Goal: Transaction & Acquisition: Purchase product/service

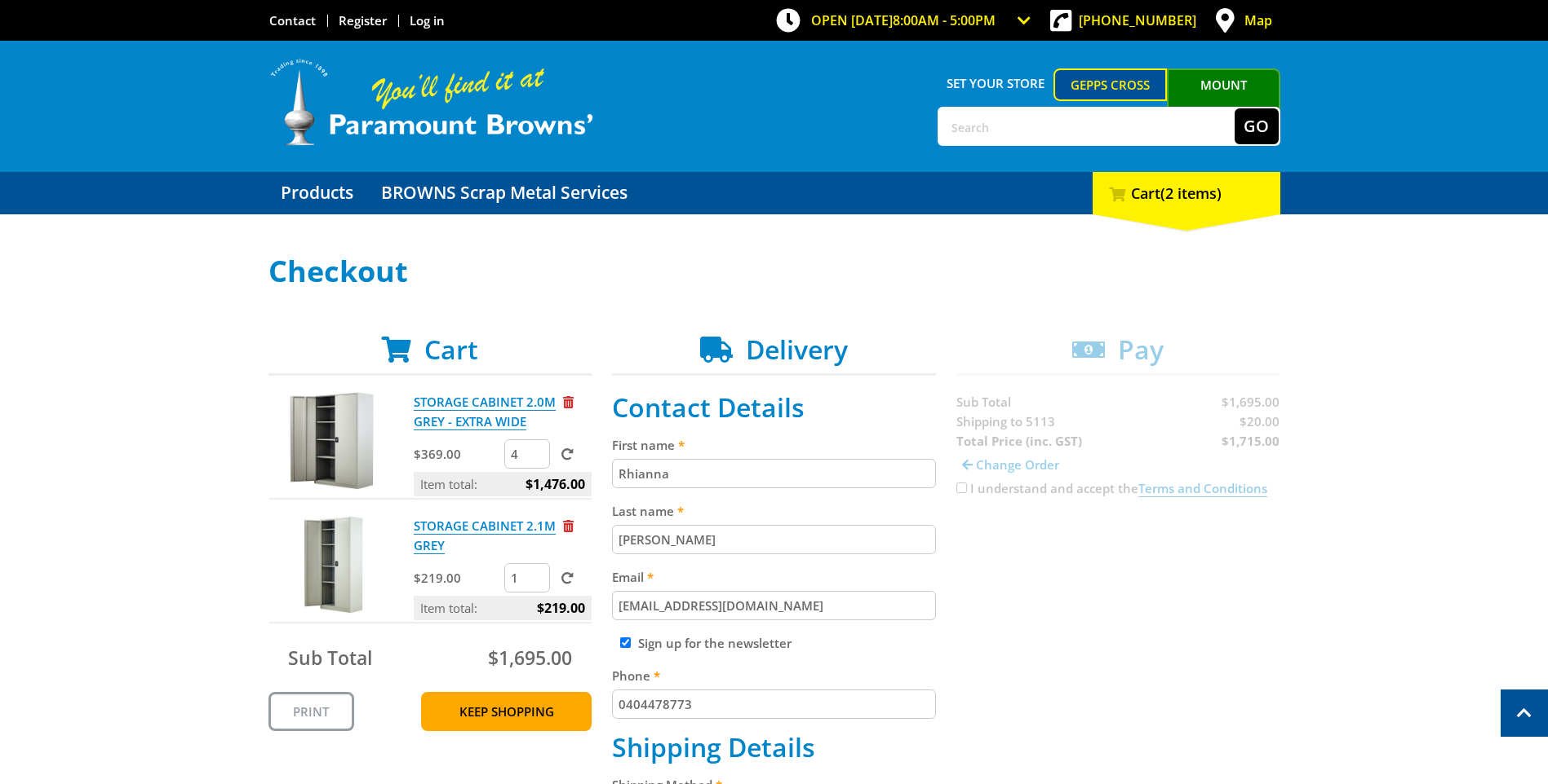
select select "SA"
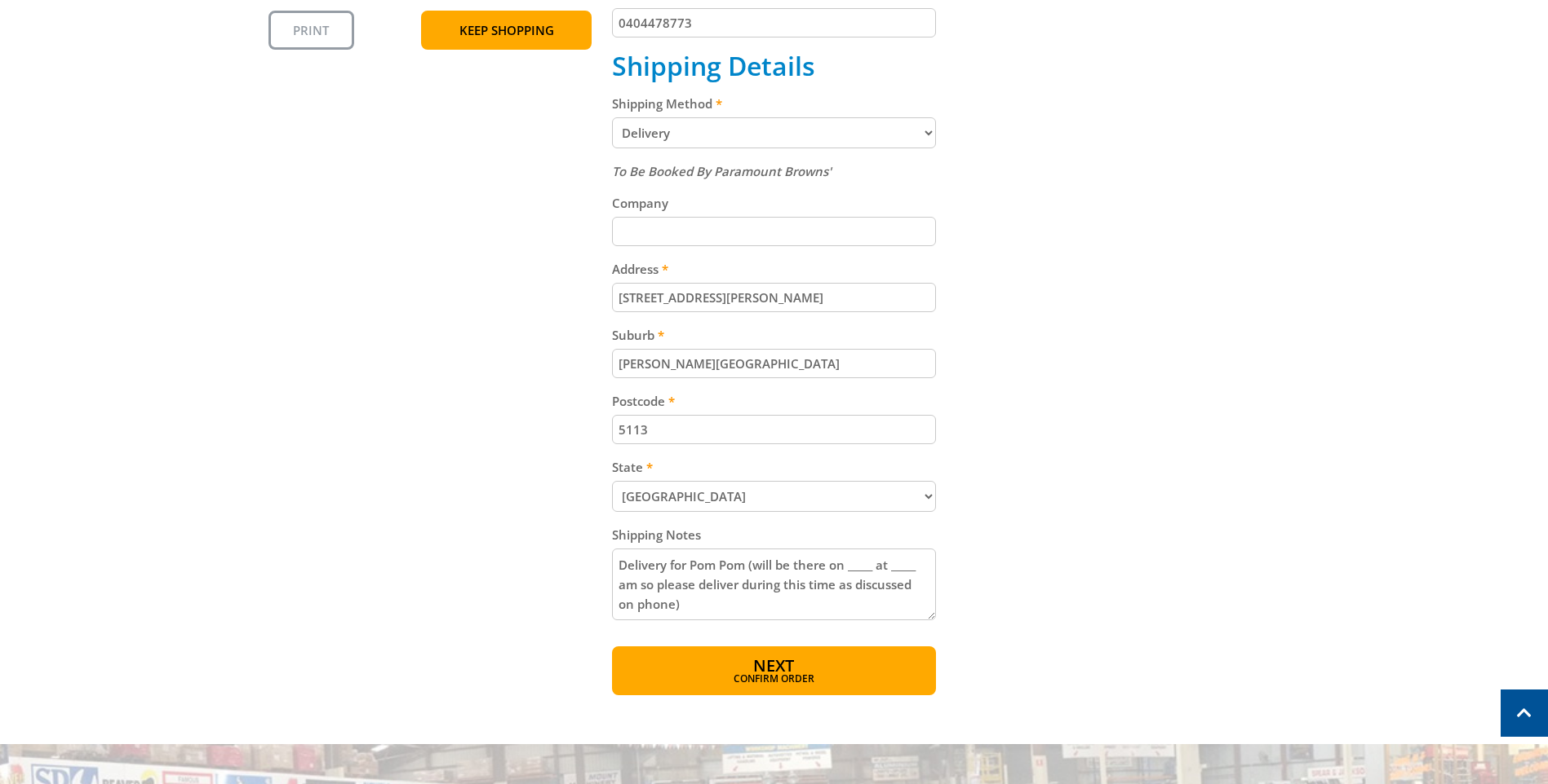
scroll to position [734, 0]
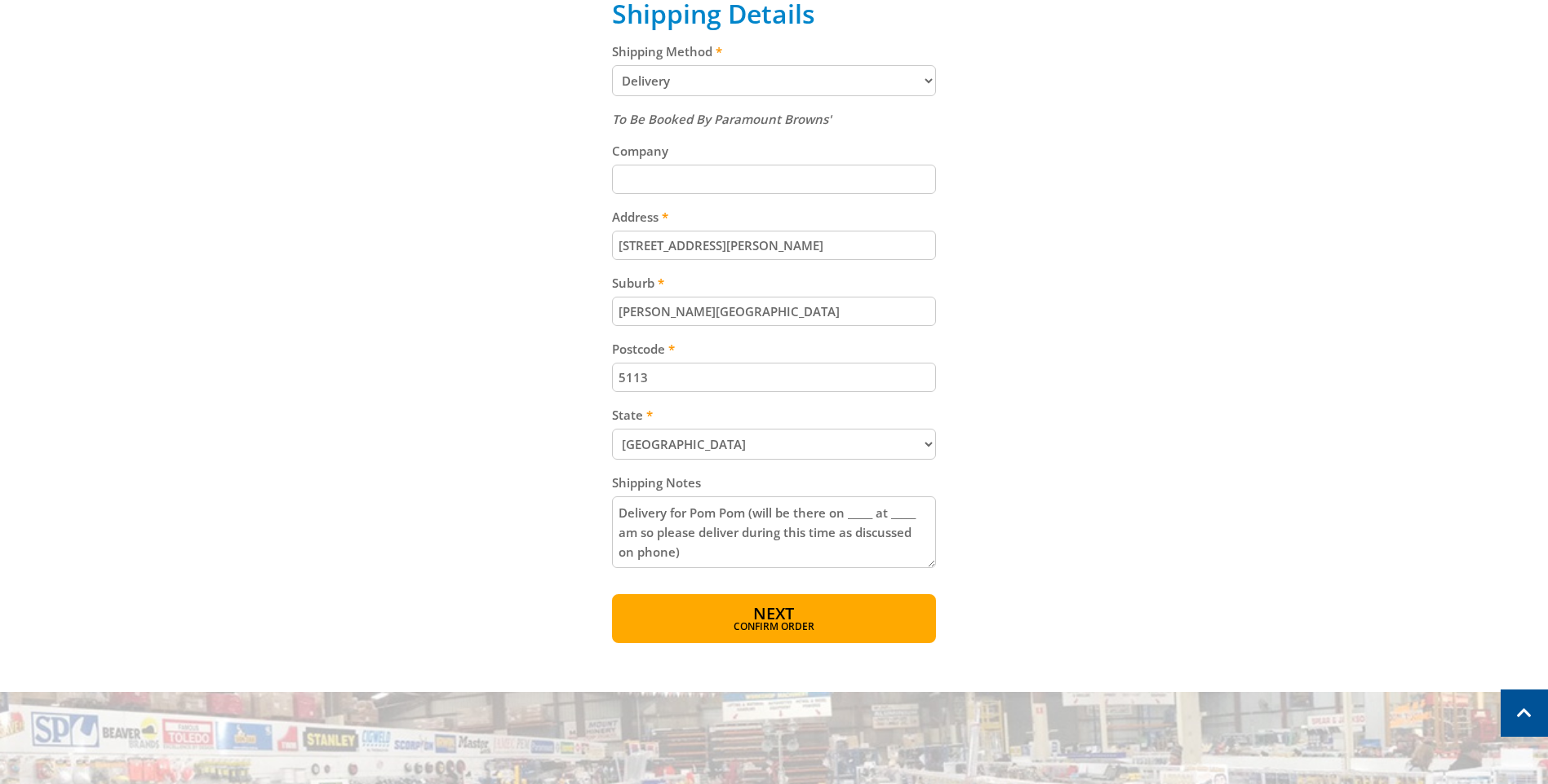
click at [854, 509] on textarea "Delivery for Pom Pom (will be there on _____ at _____ am so please deliver duri…" at bounding box center [774, 533] width 324 height 72
click at [709, 539] on textarea "Delivery for Pom Pom (will be onsite on [DATE] from 9am so please deliver durin…" at bounding box center [774, 533] width 324 height 72
click at [818, 533] on textarea "Delivery for Pom Pom (will be onsite on [DATE] from 9am so please deliver durin…" at bounding box center [774, 533] width 324 height 72
click at [819, 533] on textarea "Delivery for Pom Pom (will be onsite on [DATE] from 9am so please deliver durin…" at bounding box center [774, 533] width 324 height 72
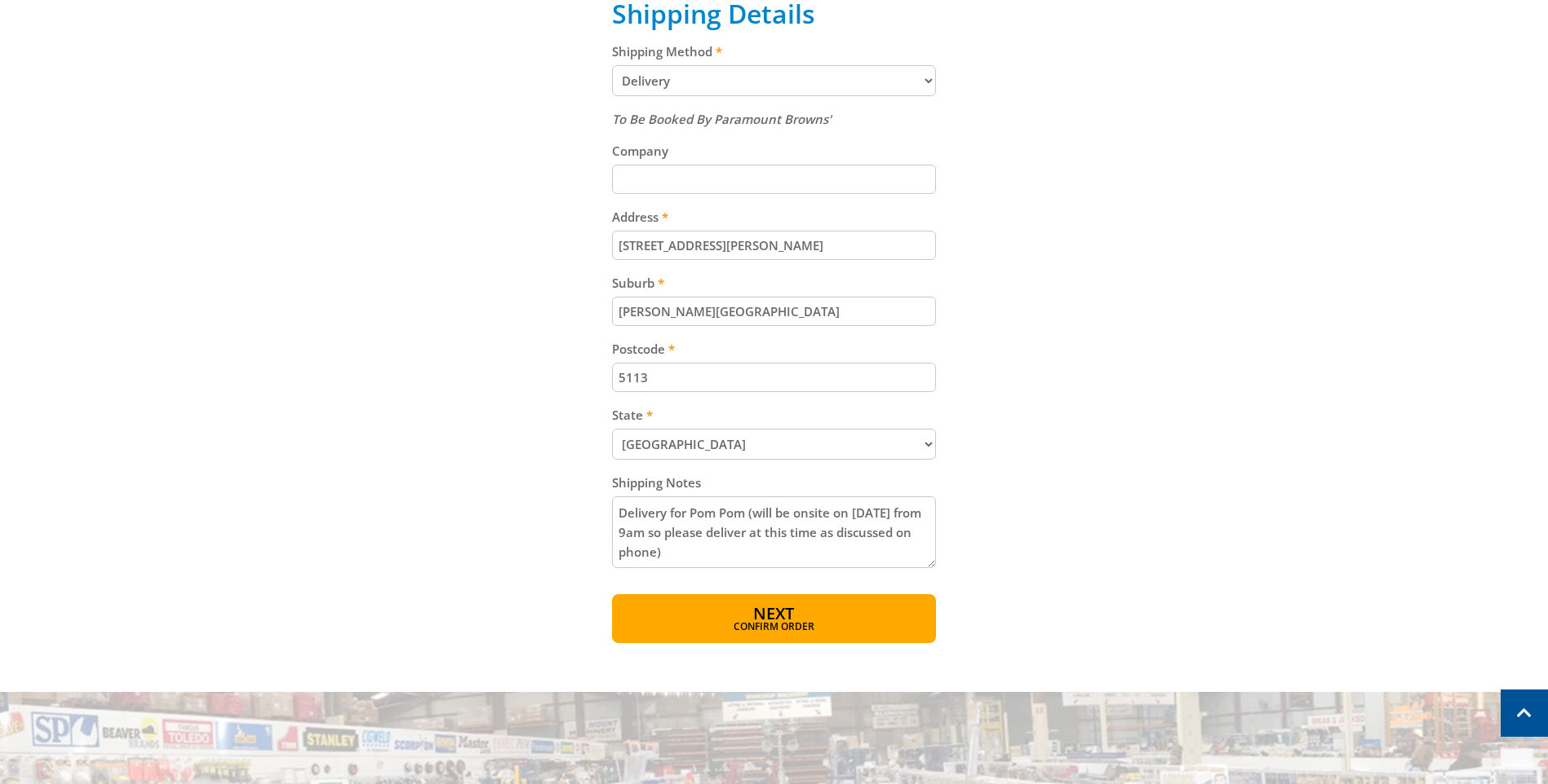
click at [888, 531] on textarea "Delivery for Pom Pom (will be onsite on [DATE] from 9am so please deliver at th…" at bounding box center [774, 533] width 324 height 72
drag, startPoint x: 884, startPoint y: 531, endPoint x: 735, endPoint y: 555, distance: 150.9
click at [735, 555] on textarea "Delivery for Pom Pom (will be onsite on [DATE] from 9am so please deliver at th…" at bounding box center [774, 533] width 324 height 72
click at [743, 551] on textarea "Delivery for Pom Pom (will be onsite on [DATE] from 9am so please deliver at th…" at bounding box center [774, 533] width 324 height 72
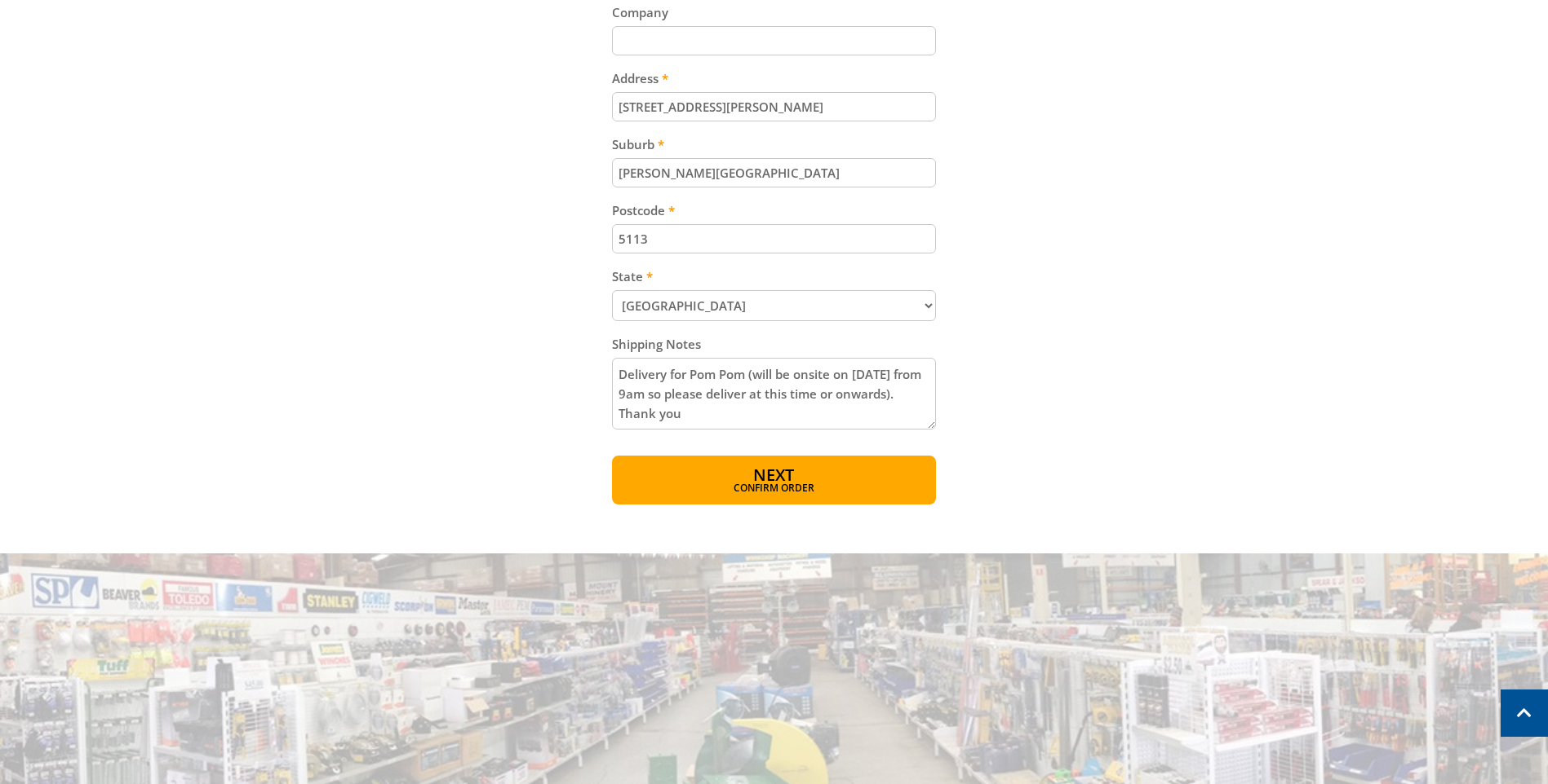
scroll to position [897, 0]
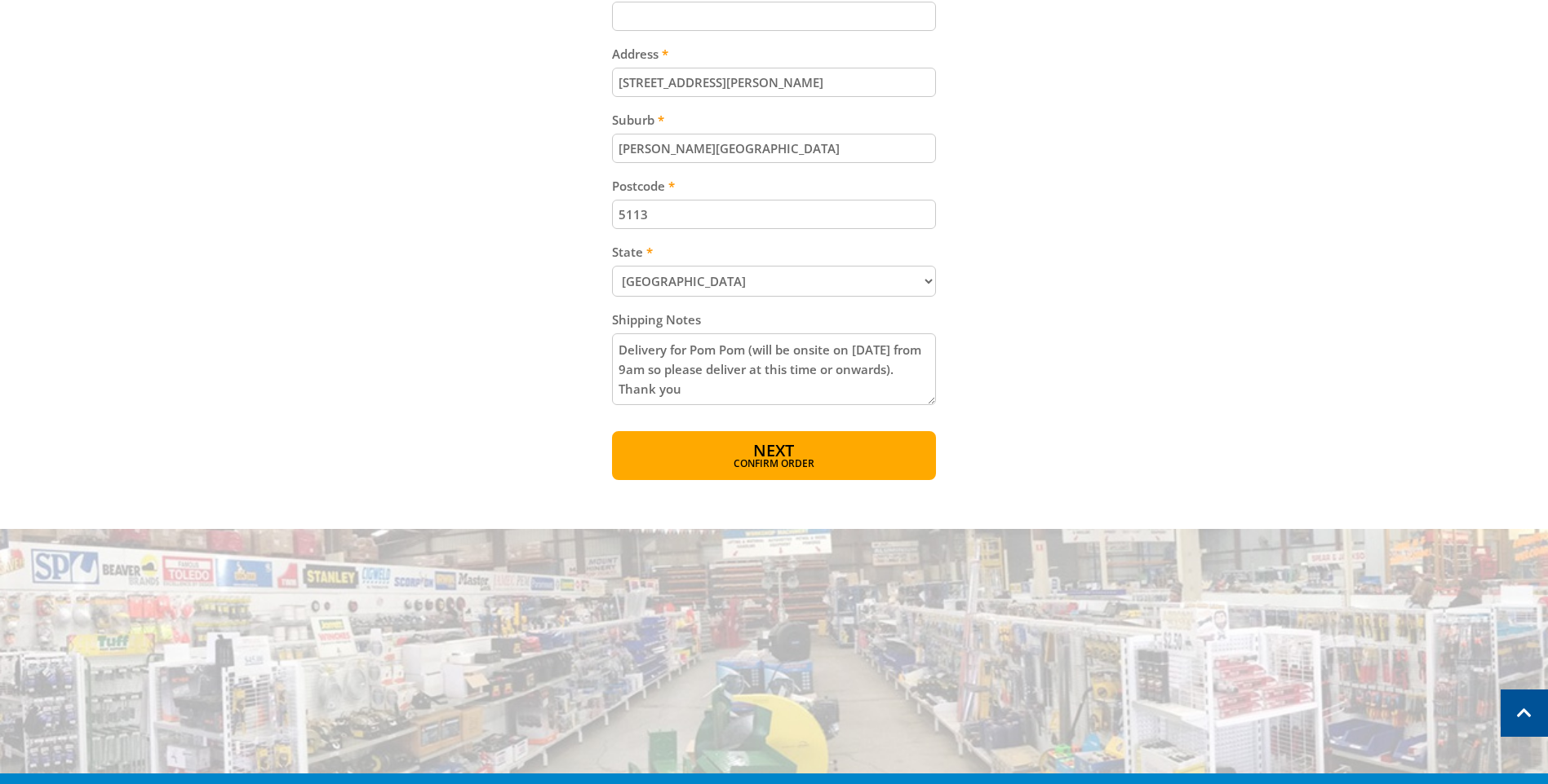
click at [682, 392] on textarea "Delivery for Pom Pom (will be onsite on [DATE] from 9am so please deliver at th…" at bounding box center [774, 370] width 324 height 72
click at [868, 399] on textarea "Delivery for Pom Pom (will be onsite on [DATE] from 9am so please deliver at th…" at bounding box center [774, 370] width 324 height 72
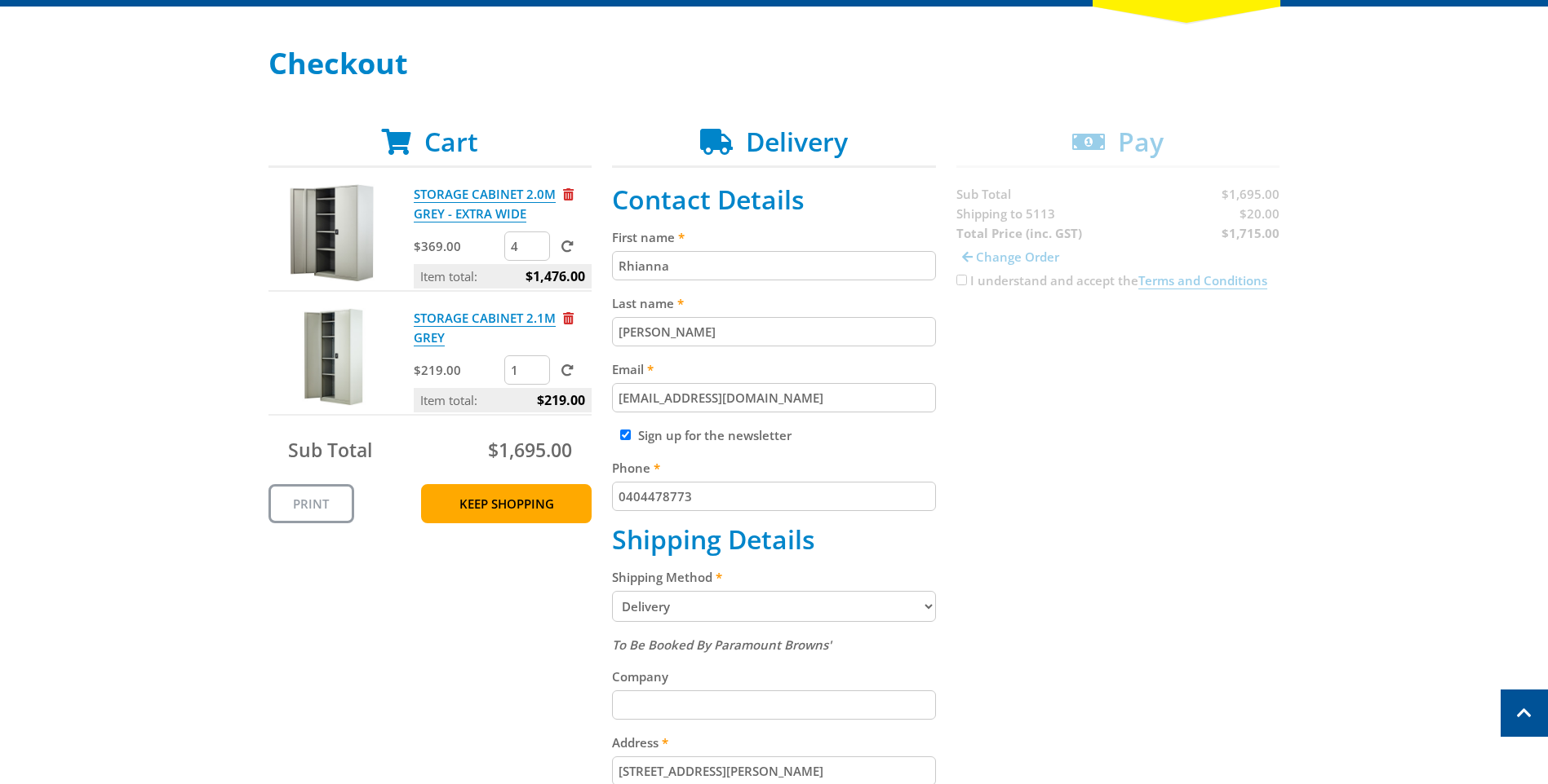
scroll to position [163, 0]
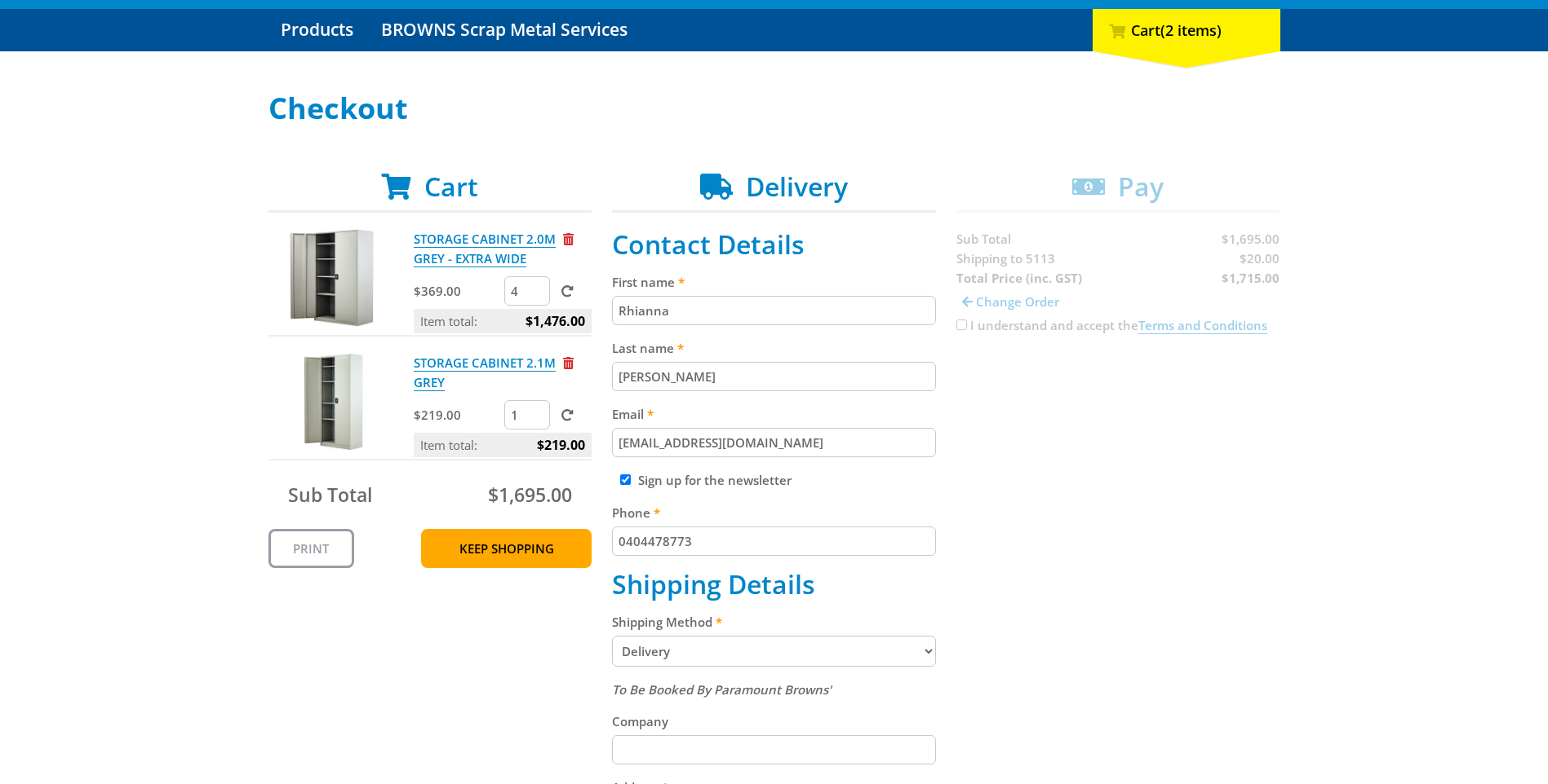
type textarea "Delivery for Pom Pom (will be onsite on [DATE] from 9am so please deliver at th…"
click at [627, 480] on input "Sign up for the newsletter" at bounding box center [625, 479] width 10 height 10
checkbox input "false"
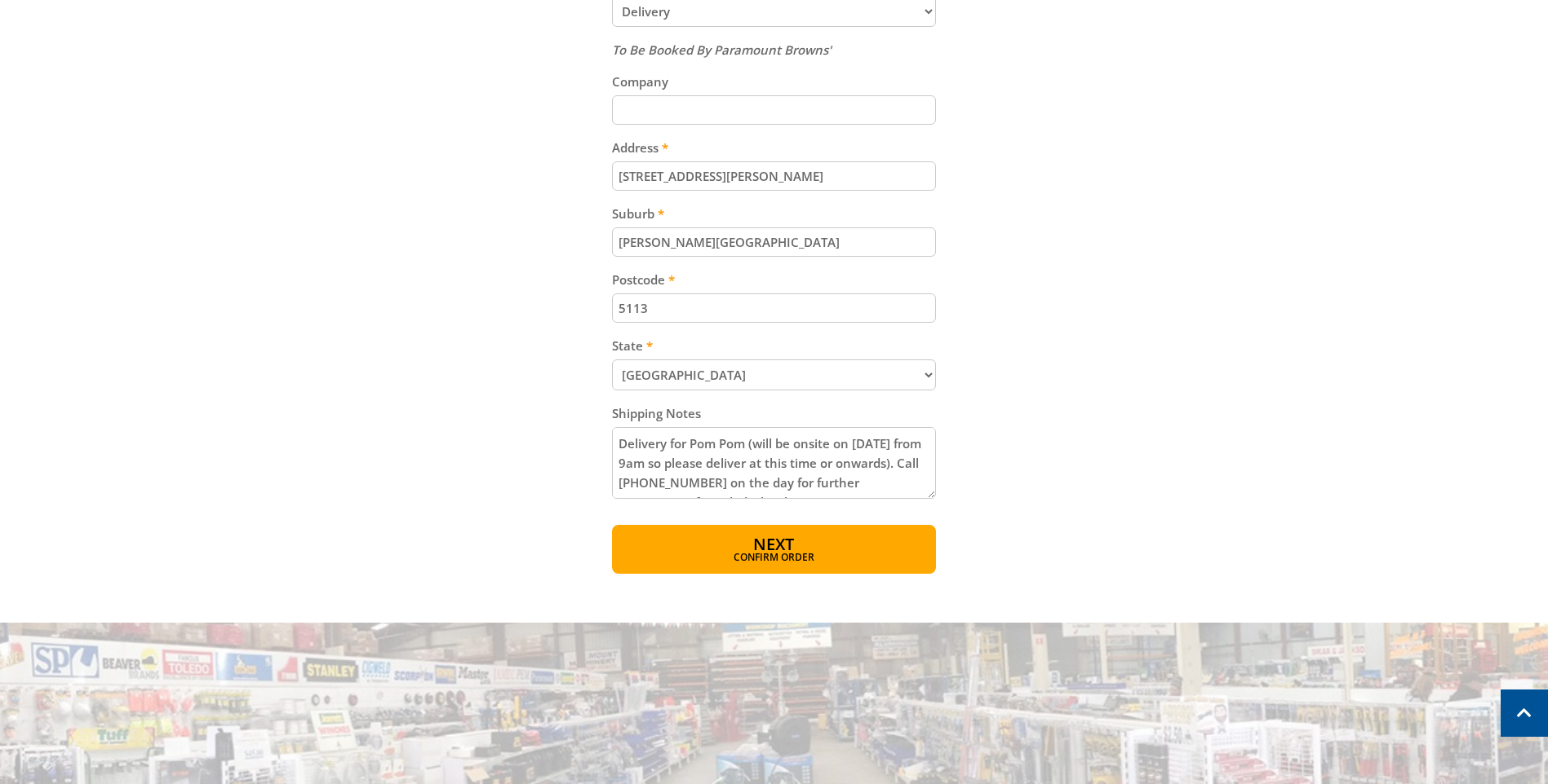
scroll to position [897, 0]
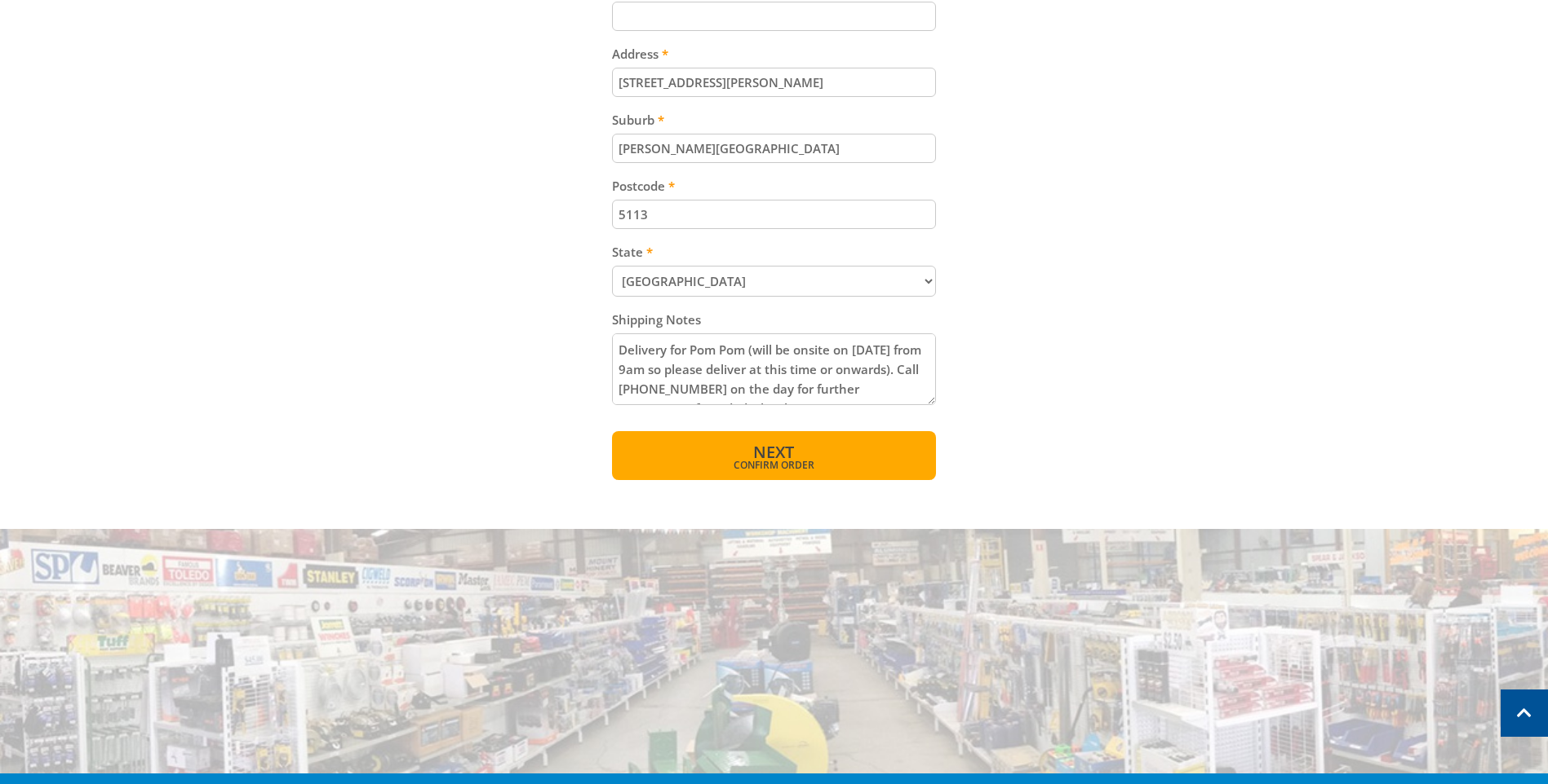
click at [754, 461] on span "Confirm order" at bounding box center [773, 466] width 254 height 10
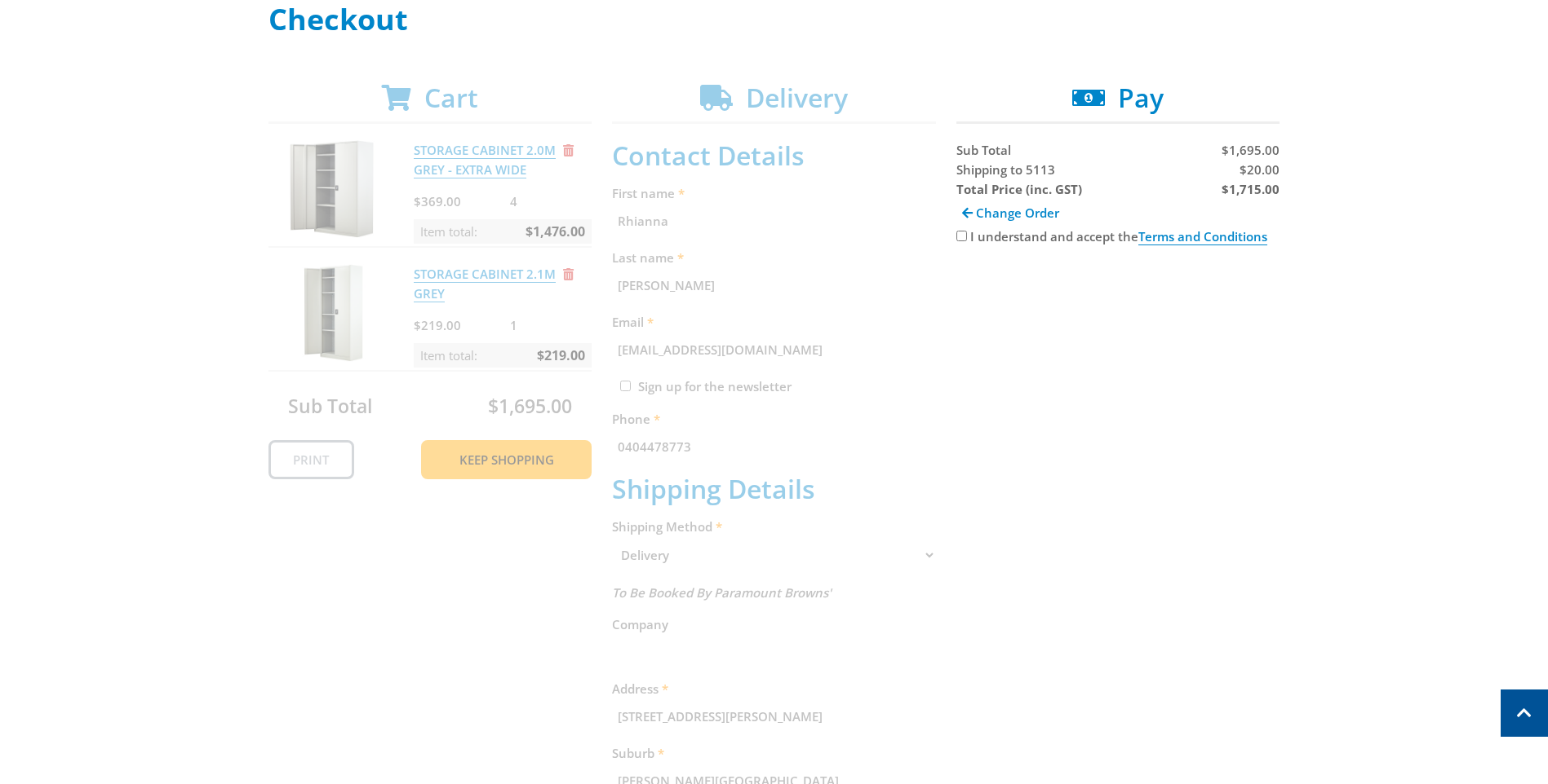
scroll to position [244, 0]
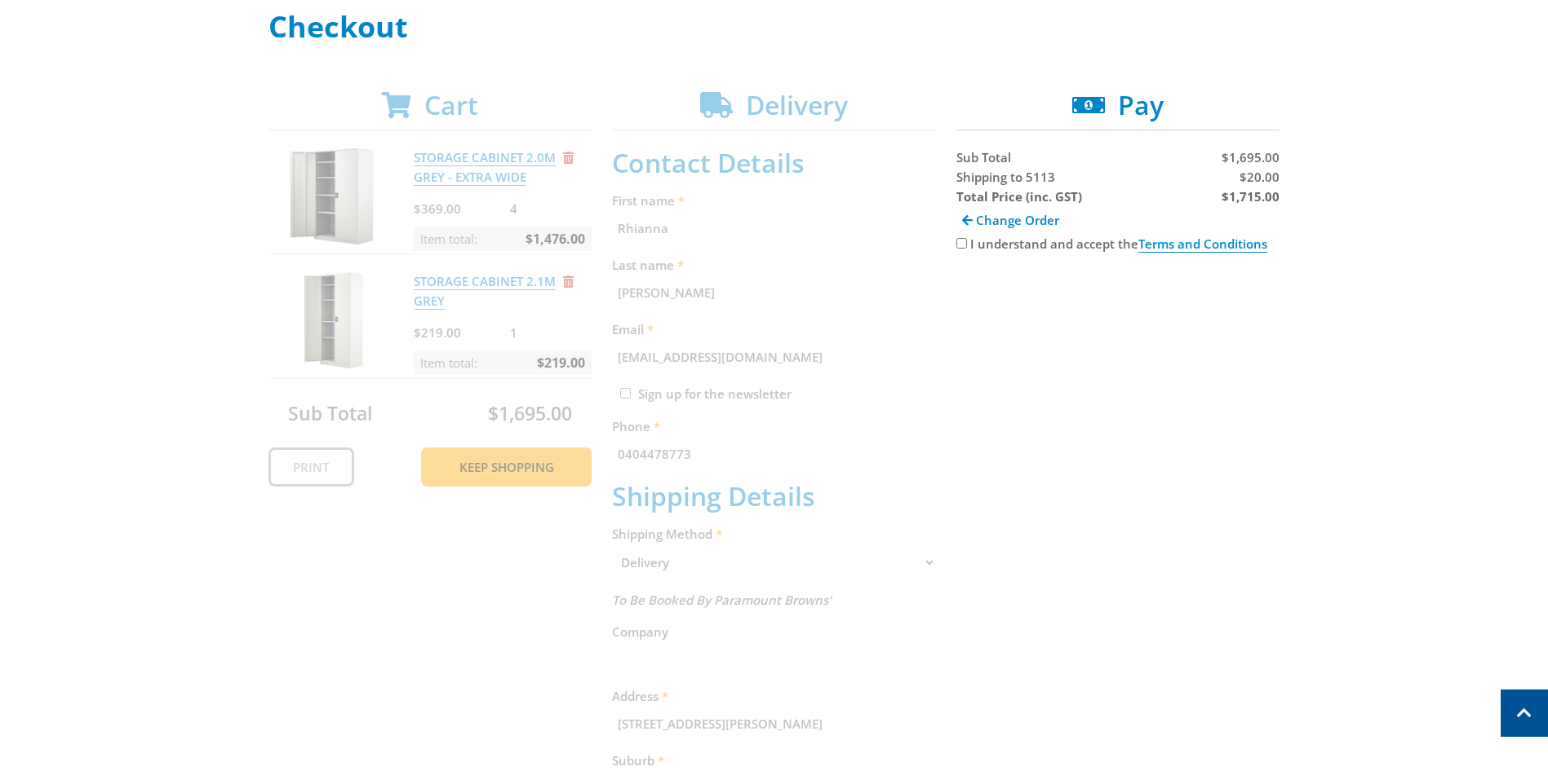
click at [964, 242] on input "I understand and accept the Terms and Conditions" at bounding box center [961, 243] width 10 height 10
checkbox input "true"
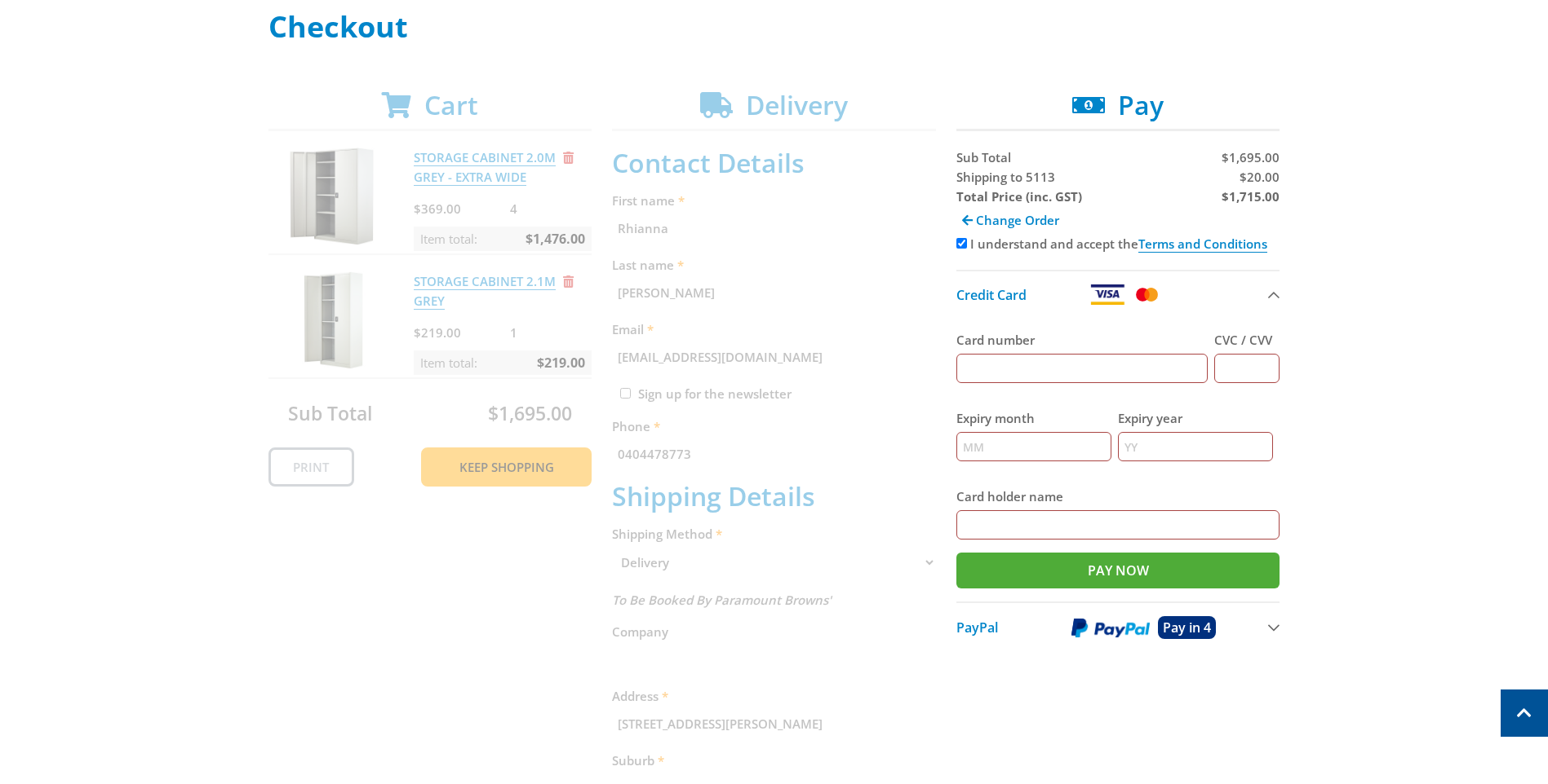
click at [1061, 374] on input "Card number" at bounding box center [1082, 368] width 252 height 29
